Goal: Task Accomplishment & Management: Complete application form

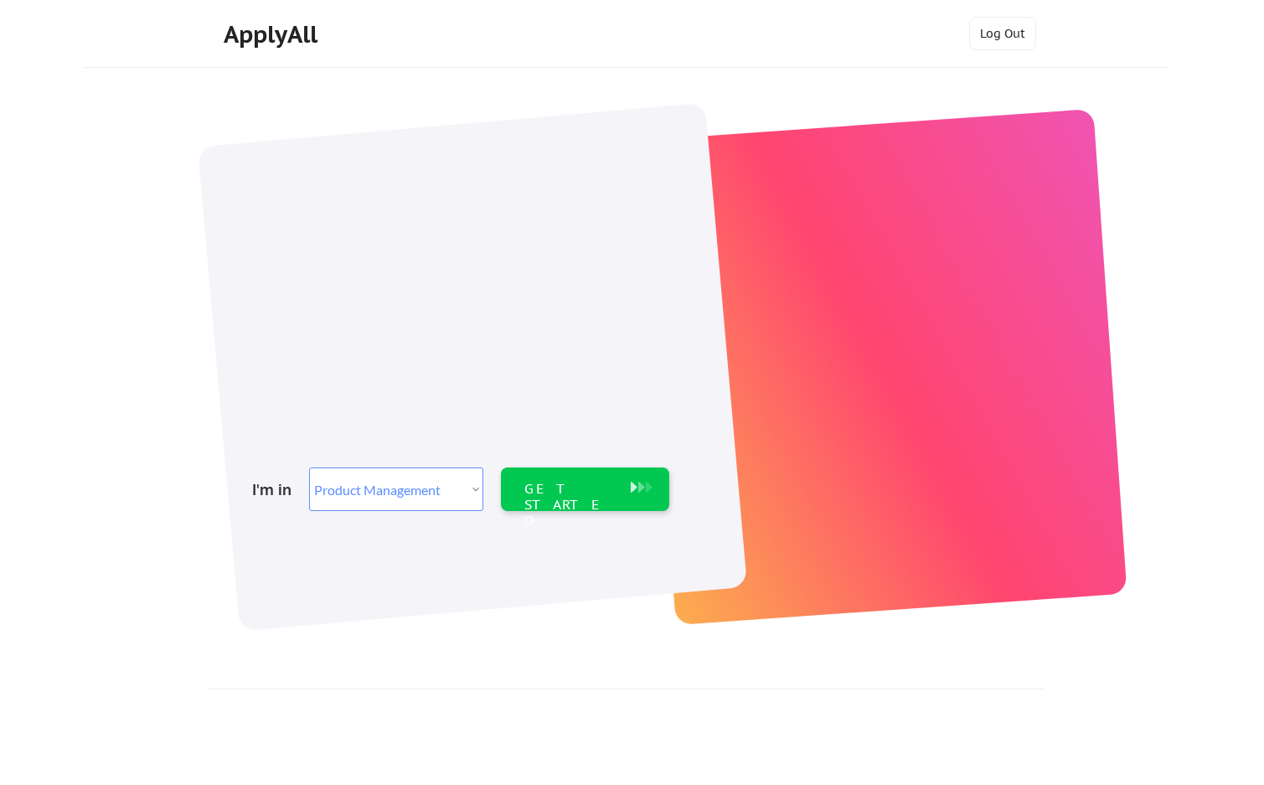
select select ""product""
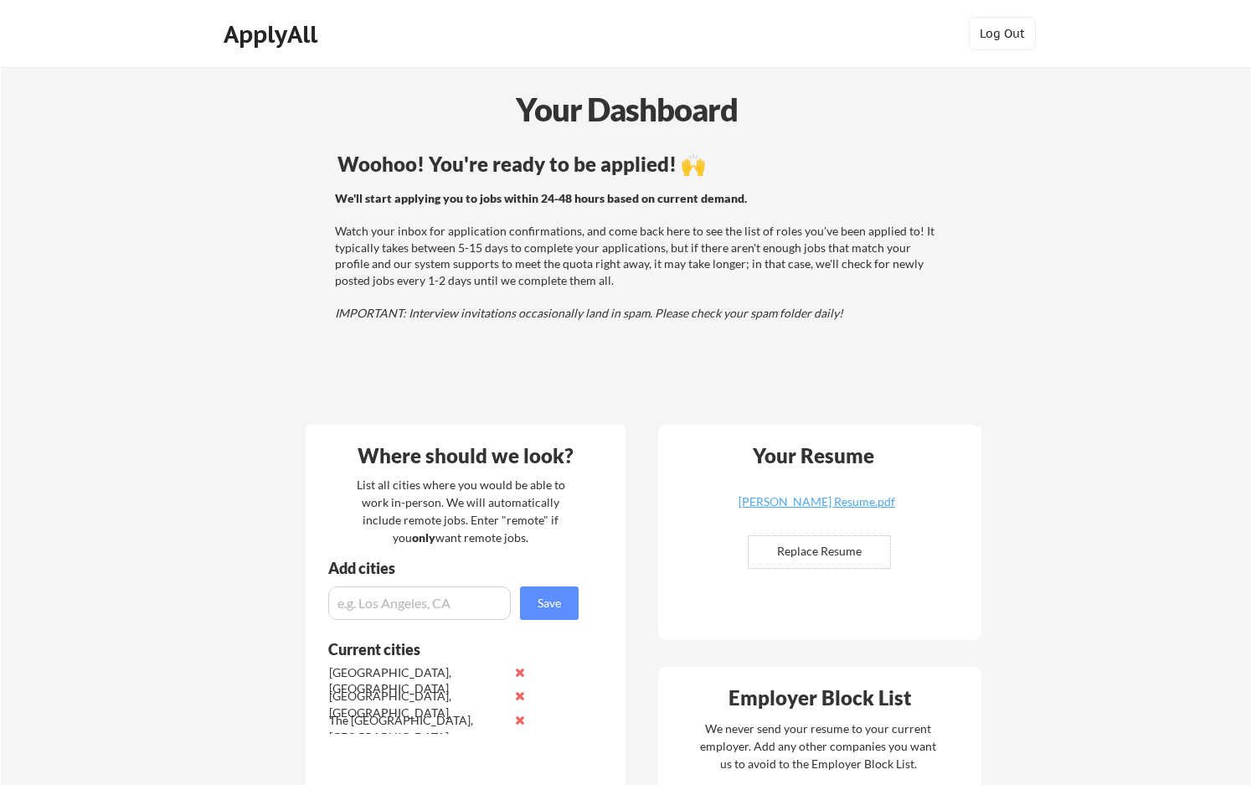
drag, startPoint x: 281, startPoint y: 365, endPoint x: 283, endPoint y: 385, distance: 20.3
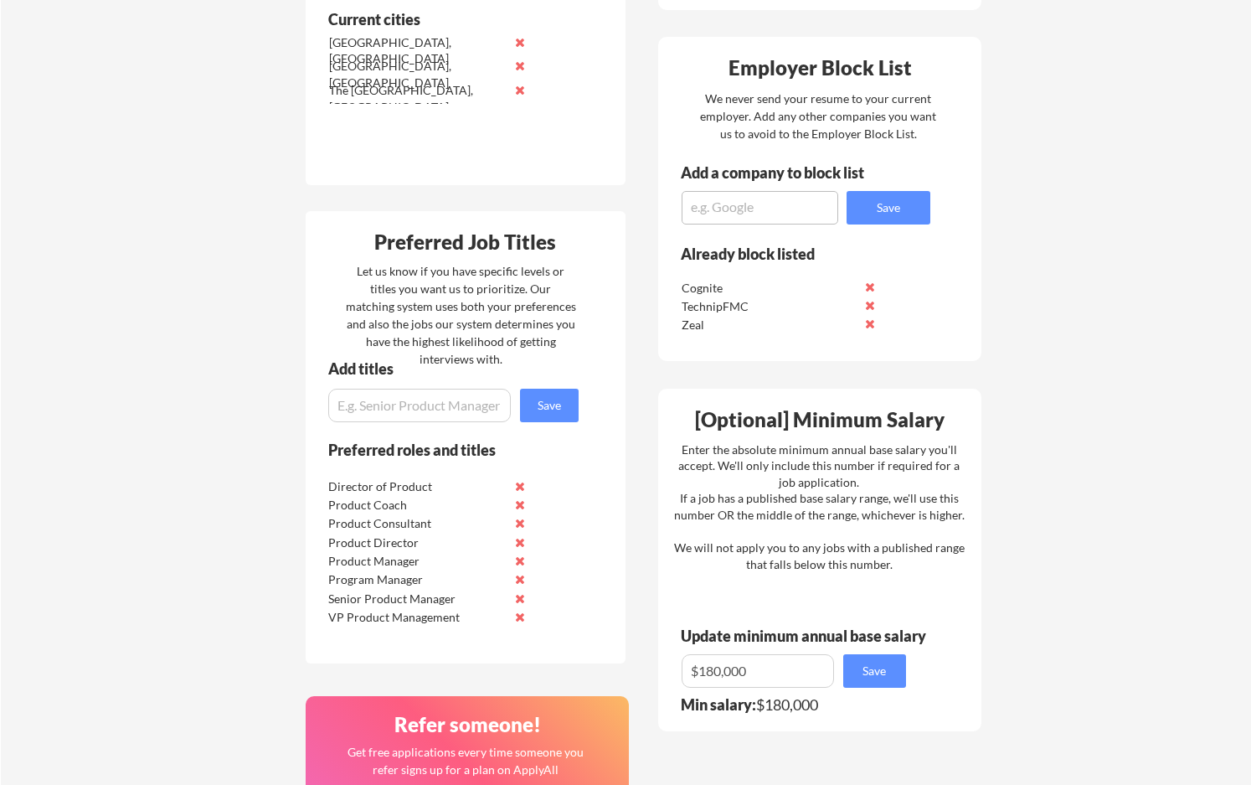
scroll to position [670, 0]
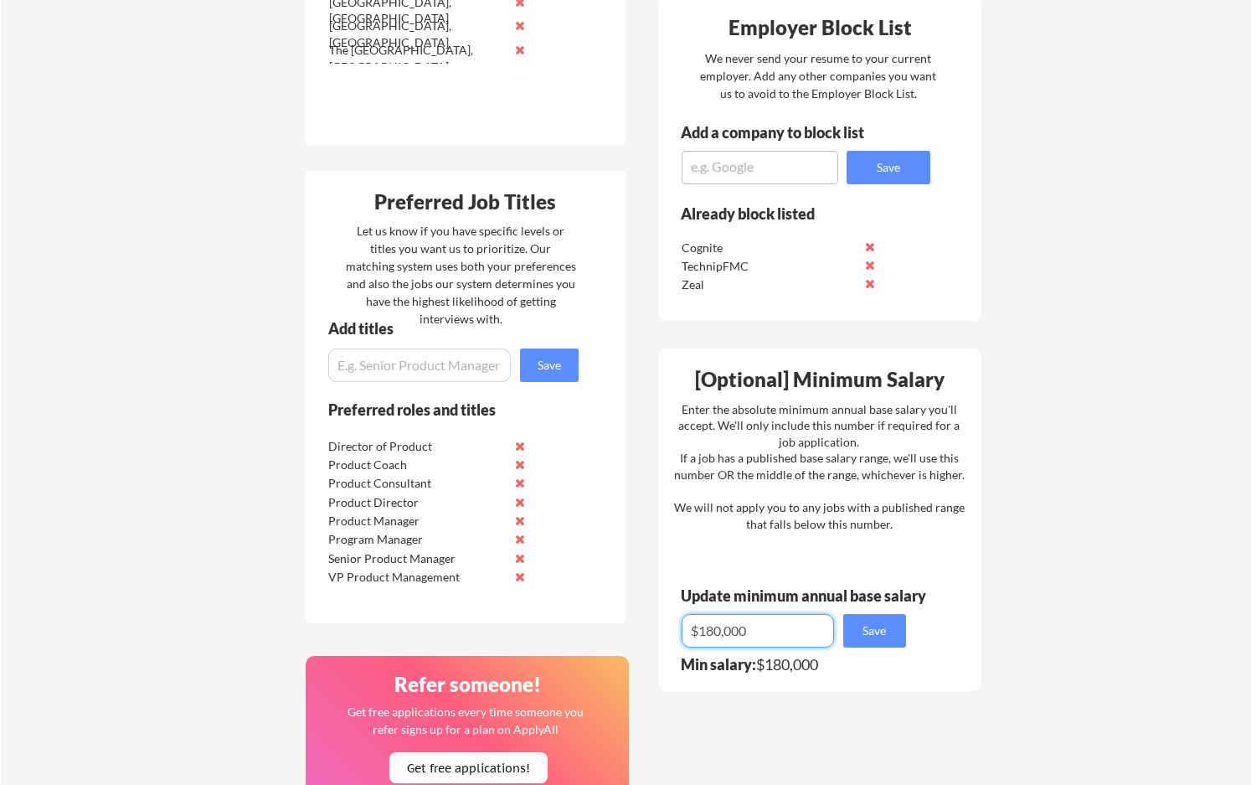
drag, startPoint x: 645, startPoint y: 624, endPoint x: 504, endPoint y: 626, distance: 140.7
click at [504, 626] on div "Where should we look? List all cities where you would be able to work in-person…" at bounding box center [643, 420] width 704 height 1361
drag, startPoint x: 759, startPoint y: 624, endPoint x: 636, endPoint y: 628, distance: 123.2
click at [636, 628] on div "Where should we look? List all cities where you would be able to work in-person…" at bounding box center [643, 420] width 704 height 1361
type input "$175,000"
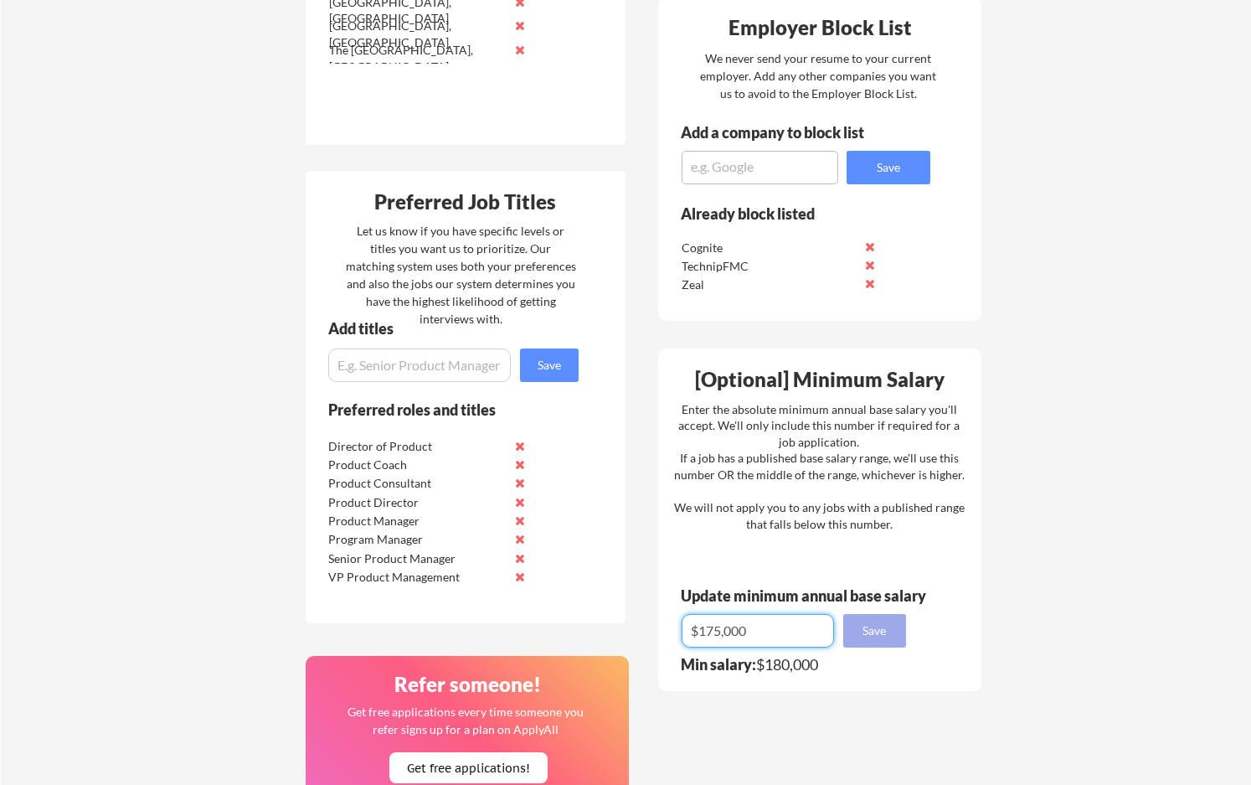
click at [883, 633] on button "Save" at bounding box center [874, 630] width 63 height 33
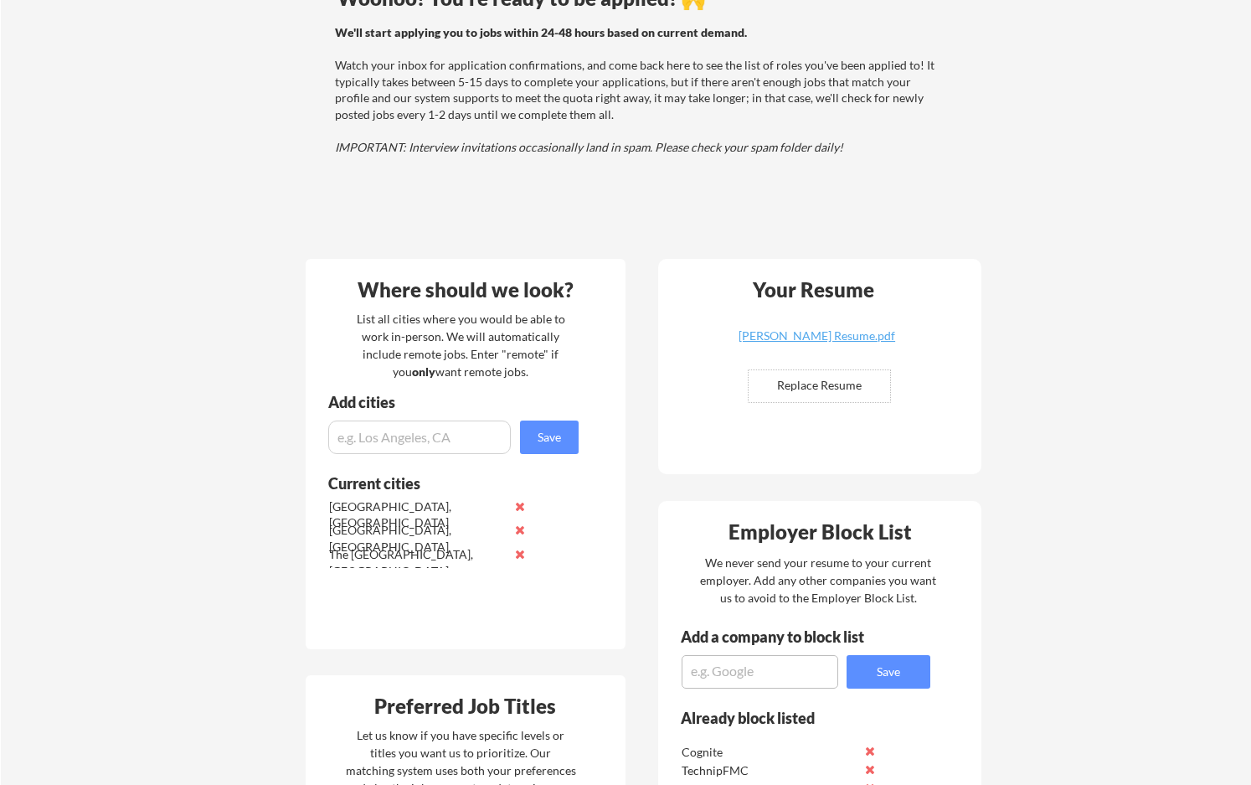
scroll to position [0, 0]
